Goal: Browse casually: Explore the website without a specific task or goal

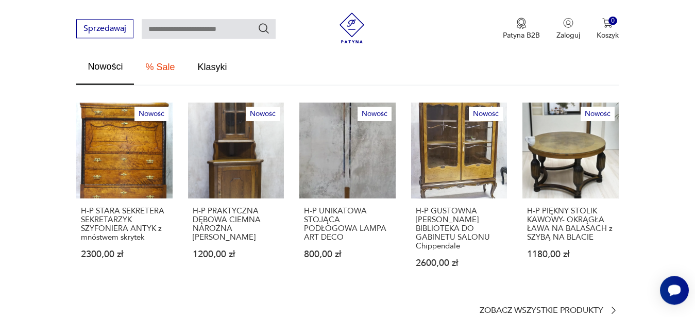
scroll to position [578, 0]
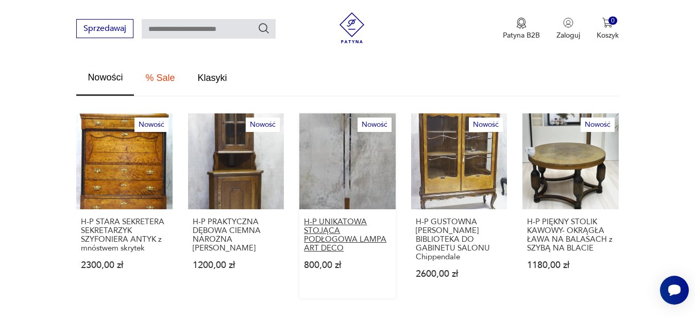
click at [331, 217] on p "H-P UNIKATOWA STOJĄCA PODŁOGOWA LAMPA ART DECO" at bounding box center [347, 234] width 87 height 35
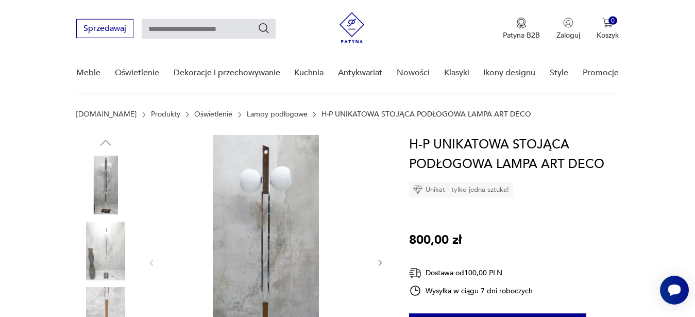
scroll to position [105, 0]
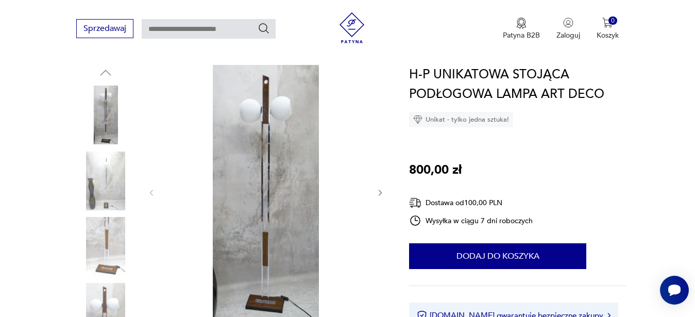
click at [378, 190] on icon "button" at bounding box center [380, 192] width 9 height 9
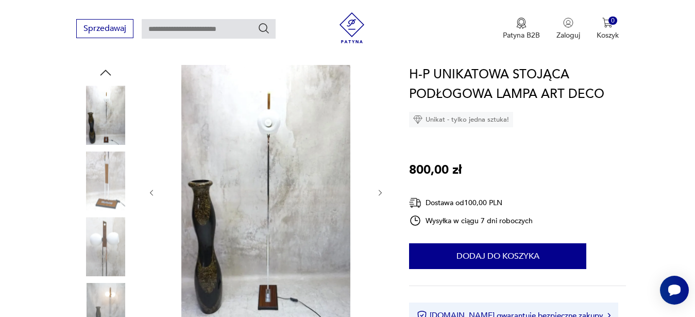
click at [380, 192] on icon "button" at bounding box center [380, 192] width 9 height 9
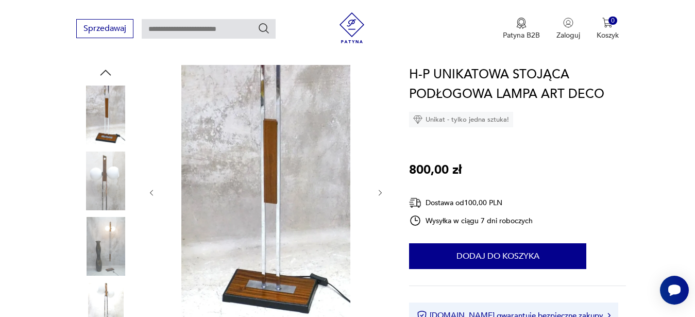
click at [380, 192] on icon "button" at bounding box center [380, 192] width 9 height 9
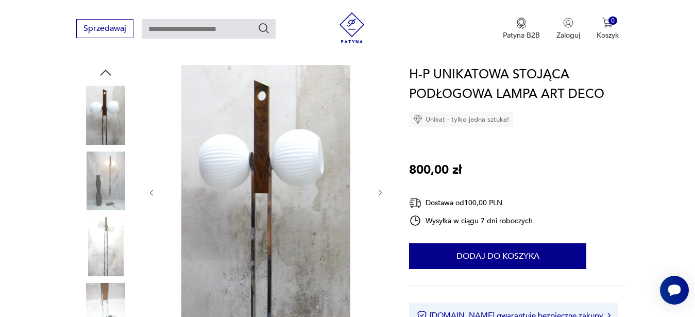
click at [380, 192] on icon "button" at bounding box center [380, 192] width 9 height 9
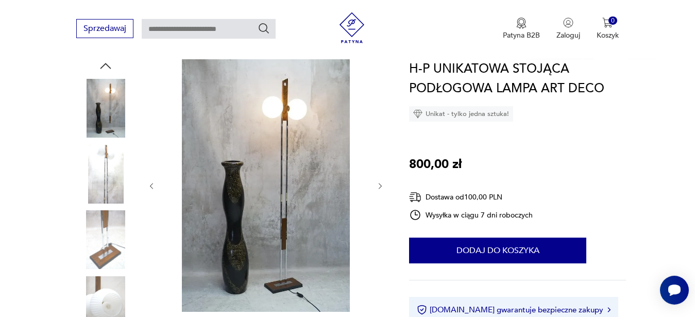
scroll to position [315, 0]
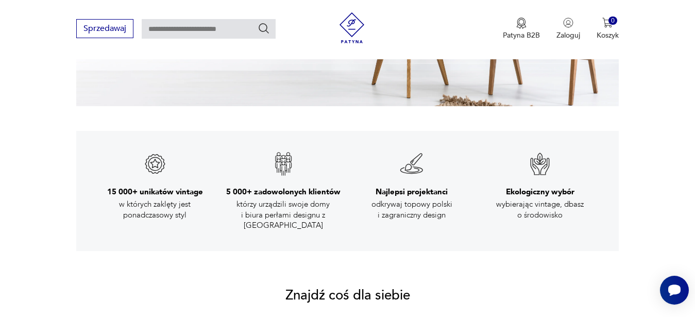
scroll to position [514, 0]
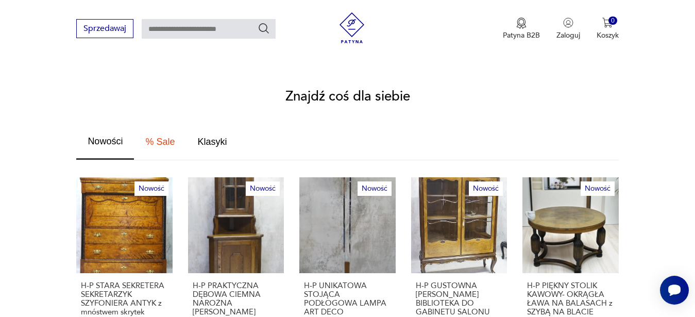
click at [47, 59] on div "Sprzedawaj Patyna B2B Zaloguj 0 Koszyk Twój koszyk ( 0 ) Brak produktów w koszy…" at bounding box center [347, 29] width 695 height 59
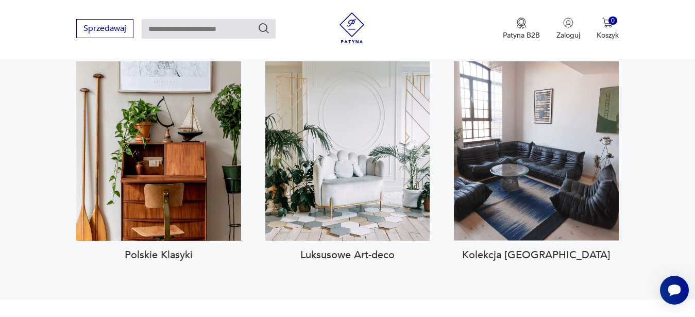
scroll to position [724, 0]
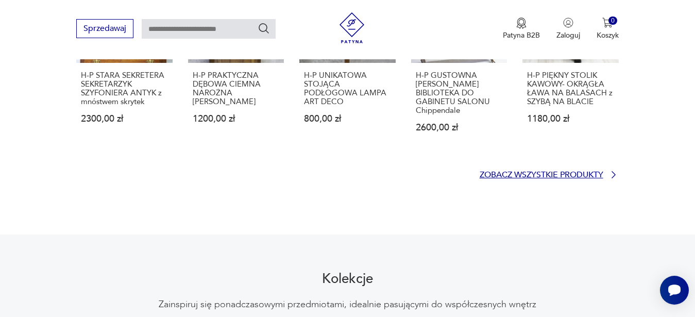
click at [561, 171] on p "Zobacz wszystkie produkty" at bounding box center [541, 174] width 124 height 7
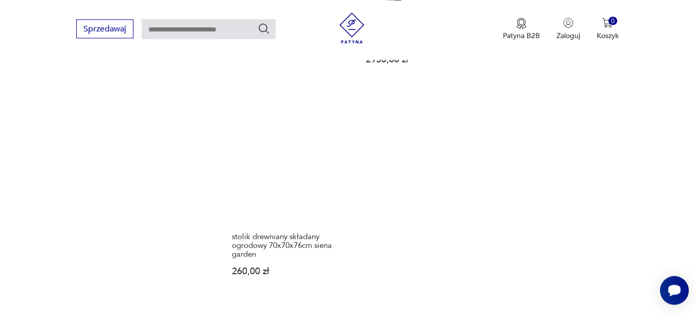
scroll to position [1517, 0]
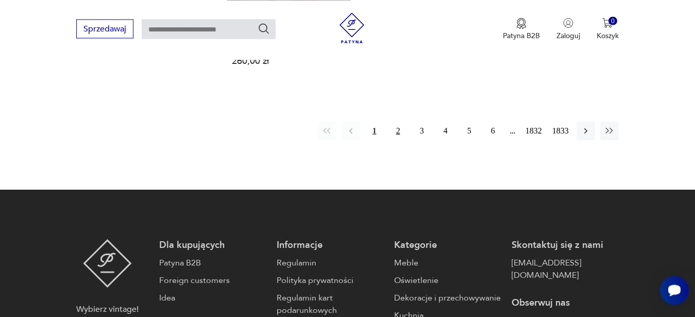
click at [396, 122] on button "2" at bounding box center [398, 131] width 19 height 19
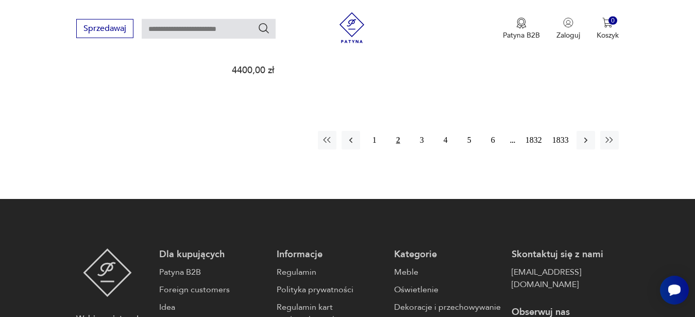
scroll to position [1500, 0]
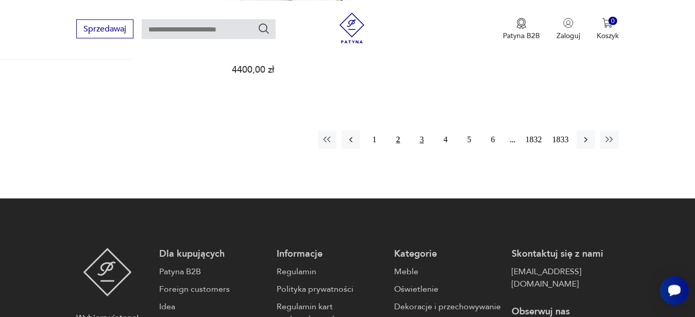
click at [420, 130] on button "3" at bounding box center [422, 139] width 19 height 19
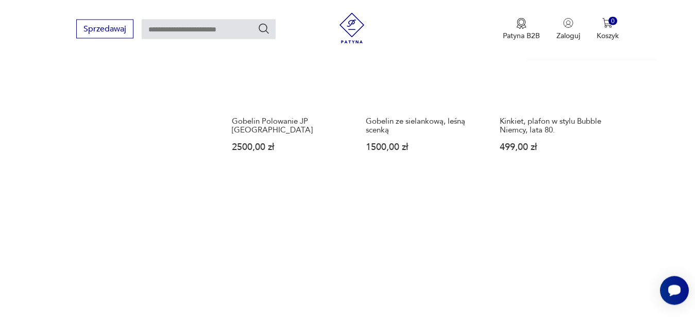
scroll to position [1500, 0]
